Goal: Task Accomplishment & Management: Manage account settings

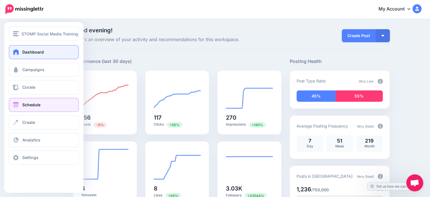
click at [34, 100] on link "Schedule" at bounding box center [44, 105] width 70 height 14
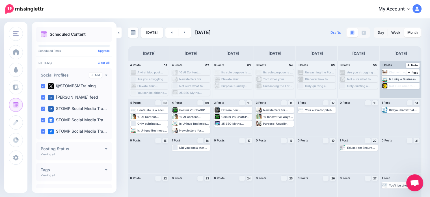
click at [404, 79] on div "Is Unique Business Writing an Oxymoron? via @millercathy via @oldladybiz Read m…" at bounding box center [404, 78] width 30 height 3
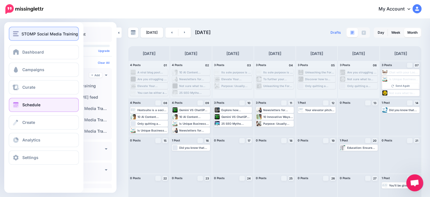
click at [29, 31] on span "STOMP Social Media Training" at bounding box center [50, 34] width 57 height 7
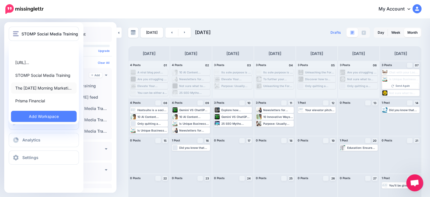
click at [22, 87] on link "The [DATE] Morning Marketi…" at bounding box center [44, 87] width 66 height 11
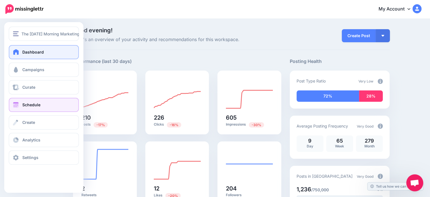
click at [20, 110] on link "Schedule" at bounding box center [44, 105] width 70 height 14
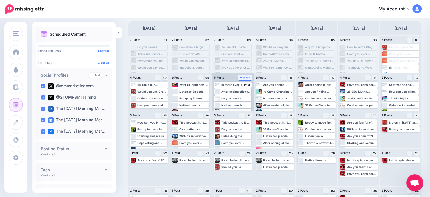
scroll to position [28, 0]
